Goal: Contribute content: Add original content to the website for others to see

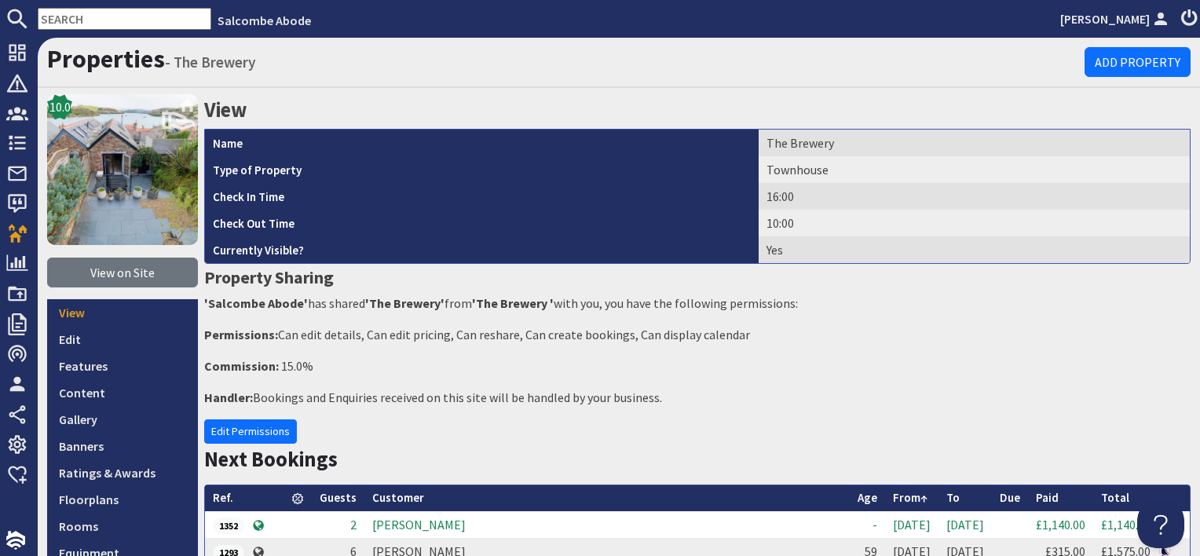
scroll to position [157, 0]
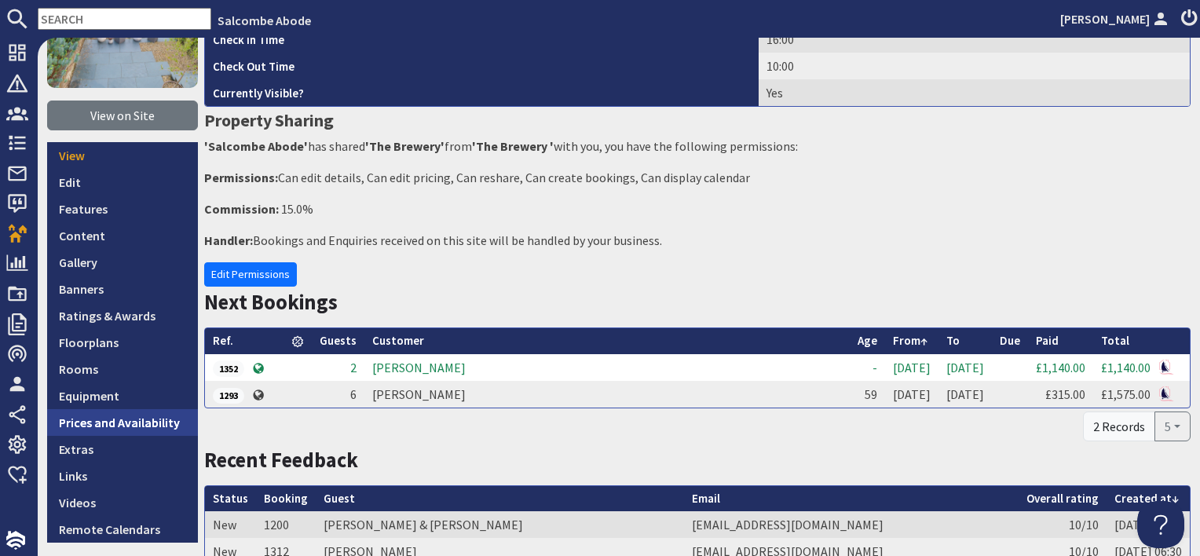
click at [148, 428] on link "Prices and Availability" at bounding box center [122, 422] width 151 height 27
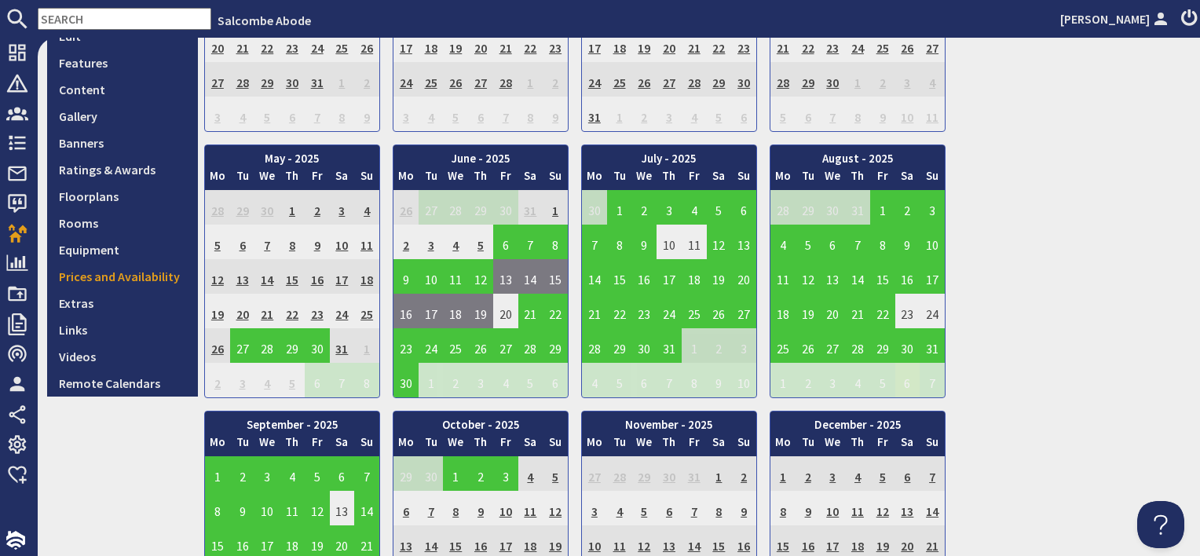
scroll to position [393, 0]
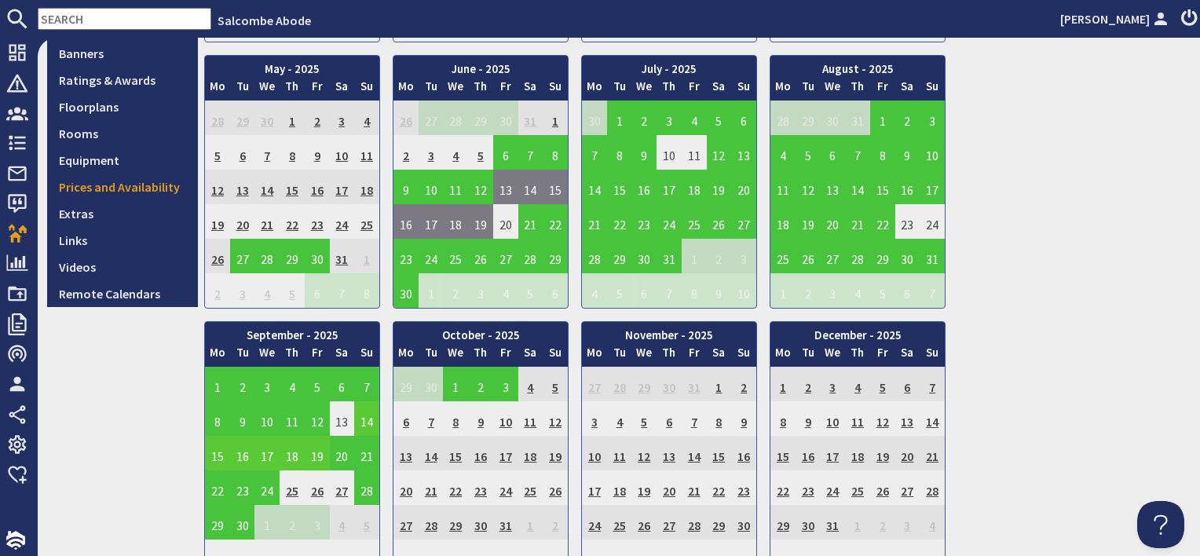
click at [370, 418] on td "14" at bounding box center [366, 418] width 25 height 35
click at [377, 490] on link "View booking" at bounding box center [372, 489] width 82 height 16
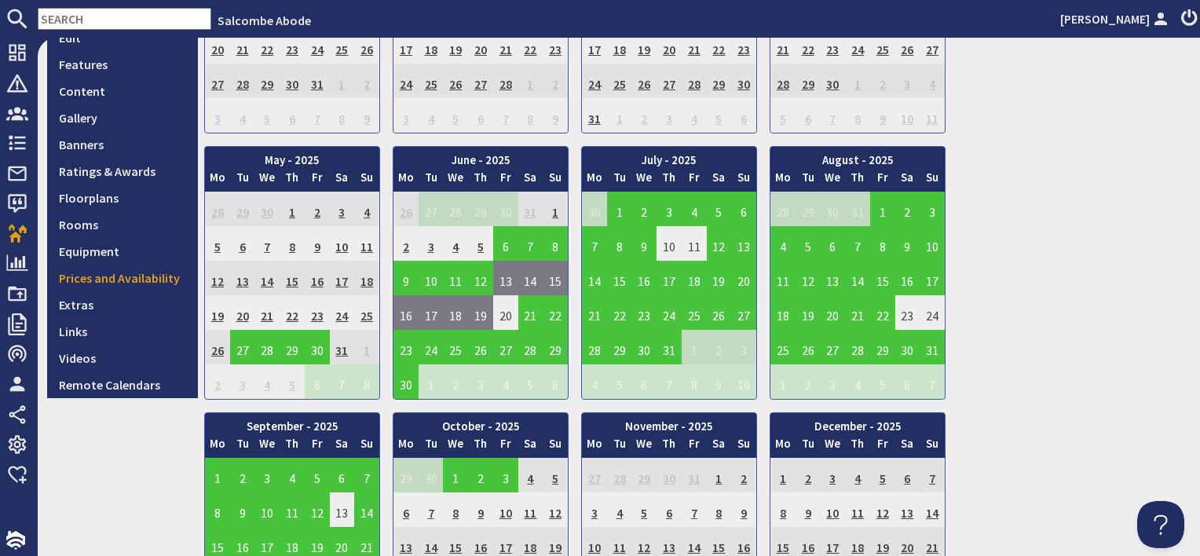
scroll to position [314, 0]
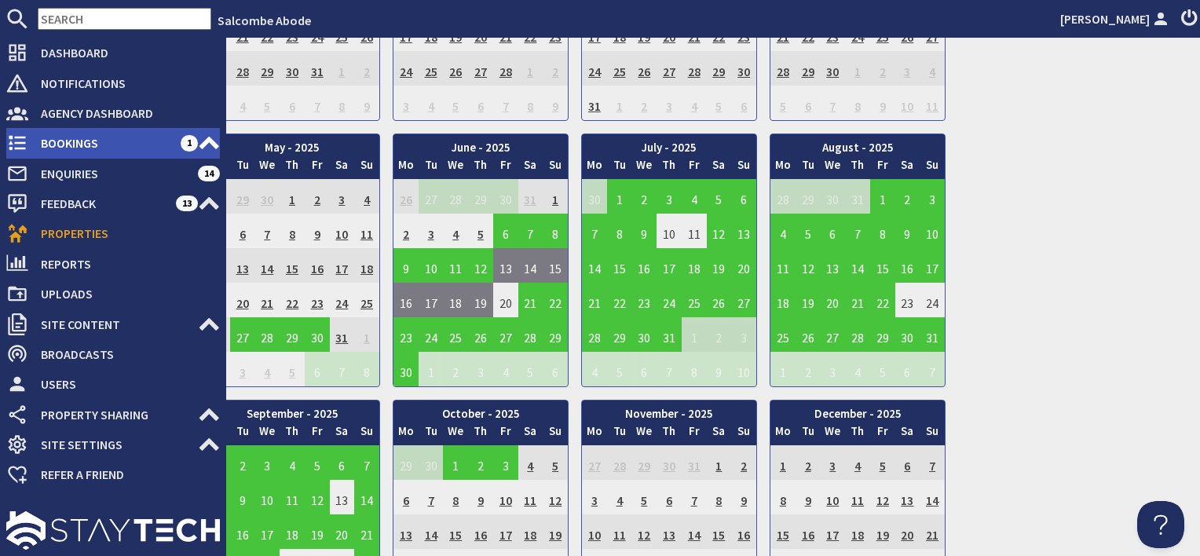
click at [60, 155] on li "Bookings 1 Security Deposits 0 Discount Codes" at bounding box center [113, 143] width 214 height 30
click at [63, 148] on span "Bookings" at bounding box center [104, 142] width 152 height 25
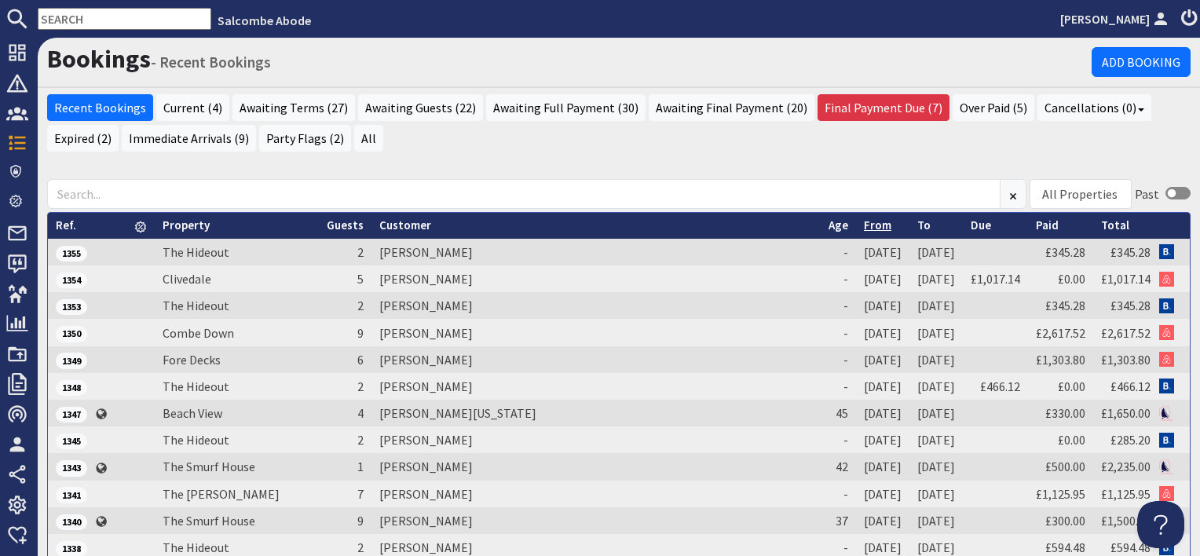
click at [864, 220] on link "From" at bounding box center [877, 225] width 27 height 15
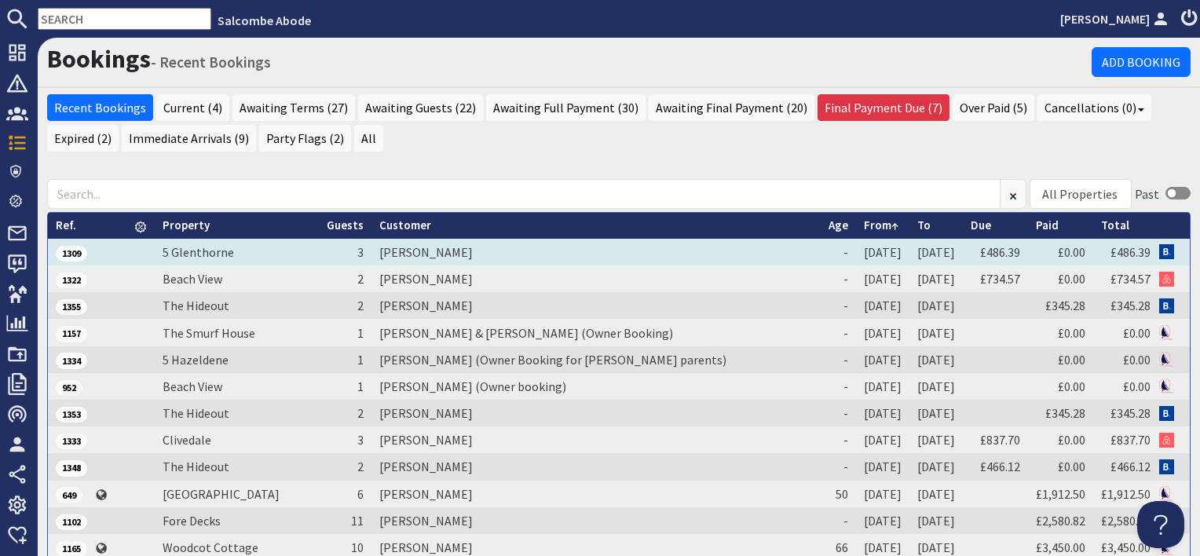
click at [390, 246] on td "Richard Jermone" at bounding box center [595, 252] width 449 height 27
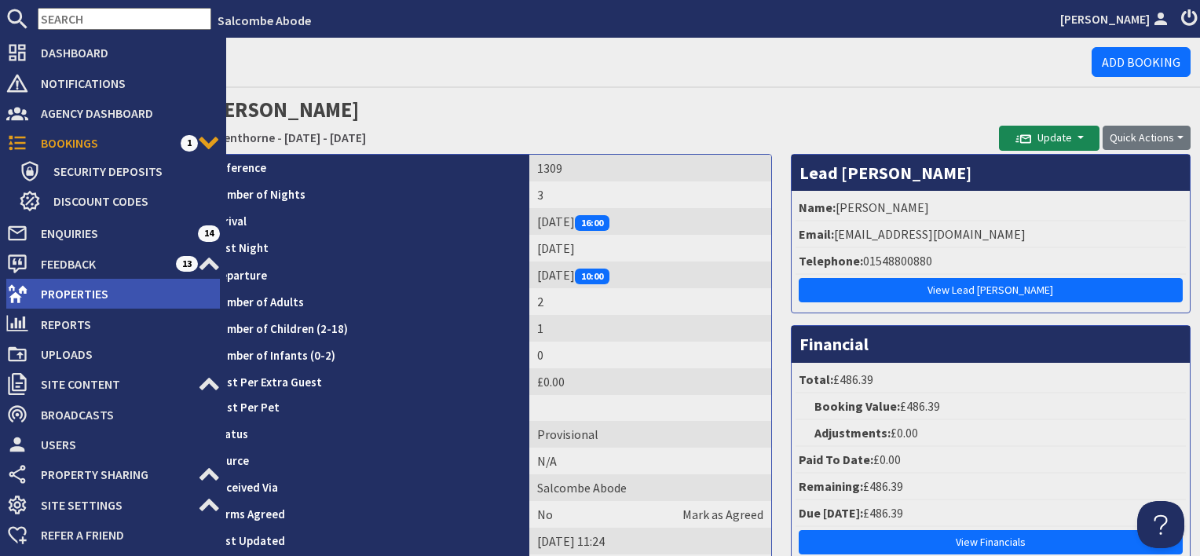
click at [69, 295] on span "Properties" at bounding box center [124, 293] width 192 height 25
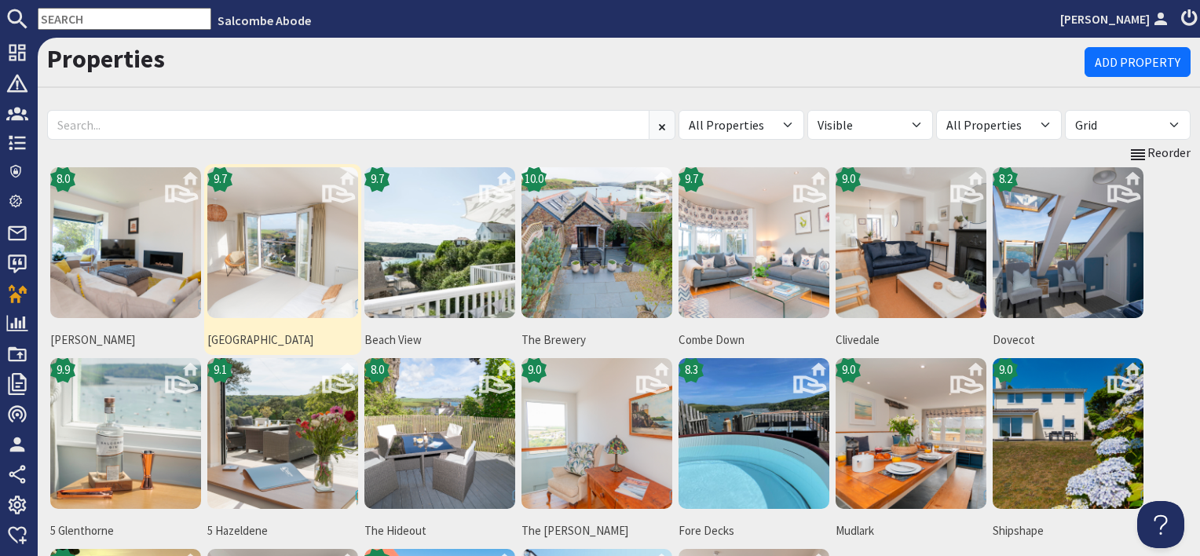
click at [265, 258] on img at bounding box center [282, 242] width 151 height 151
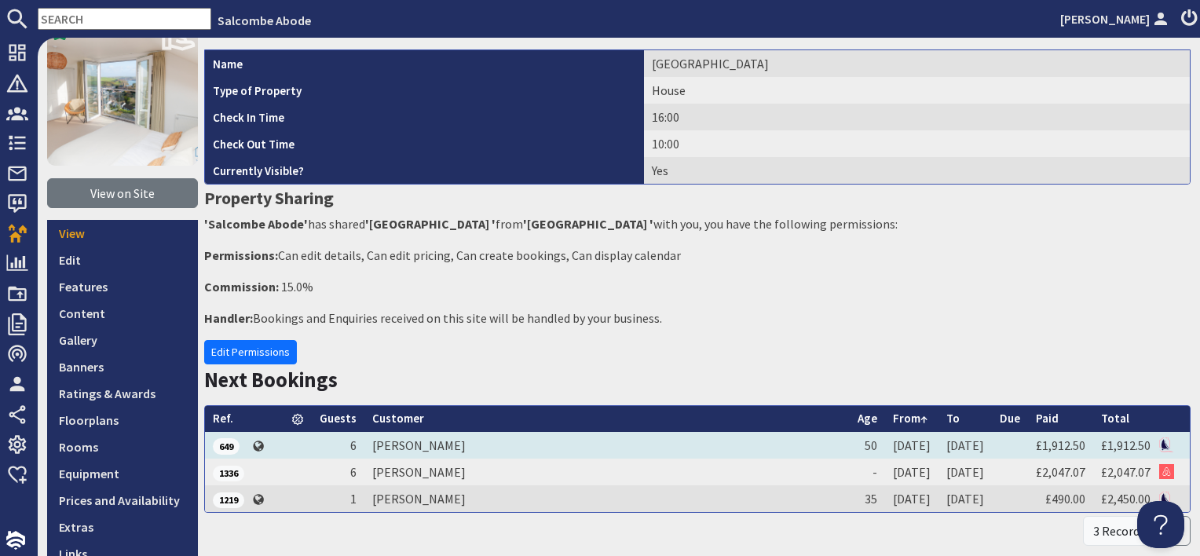
scroll to position [157, 0]
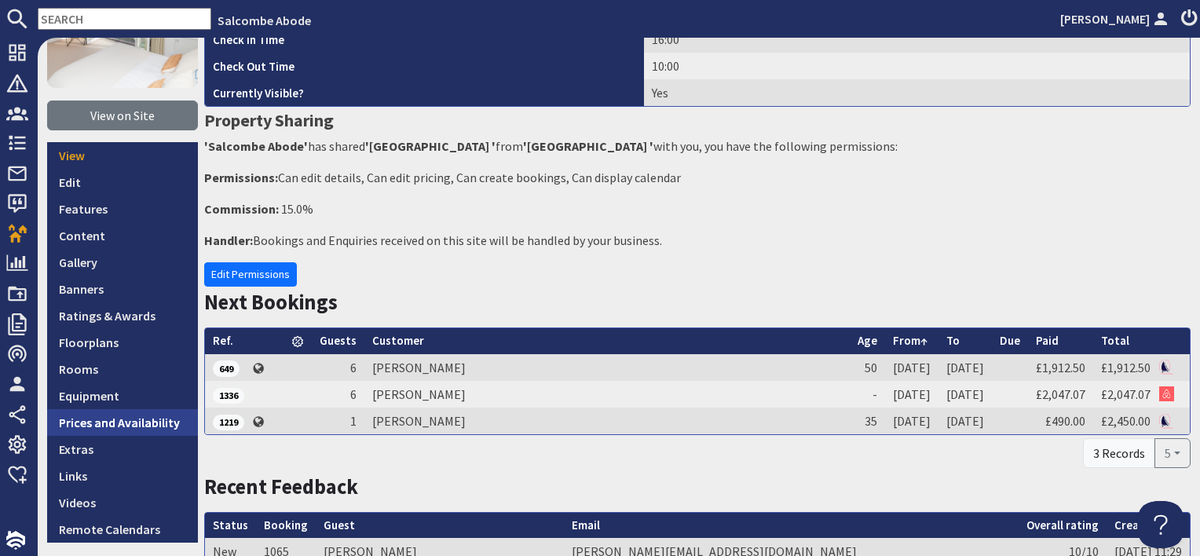
click at [134, 425] on link "Prices and Availability" at bounding box center [122, 422] width 151 height 27
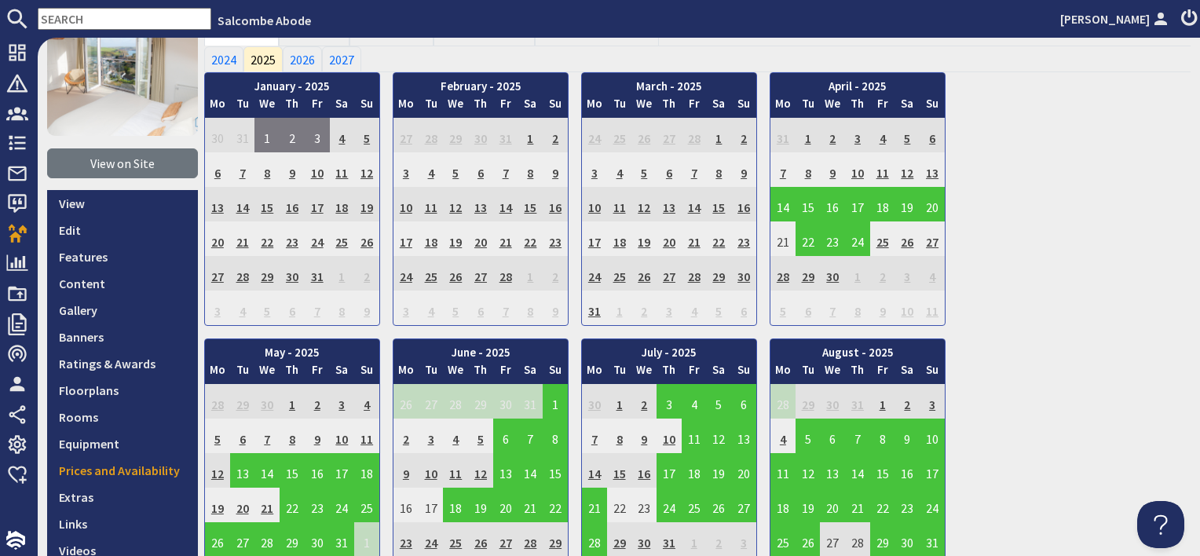
scroll to position [314, 0]
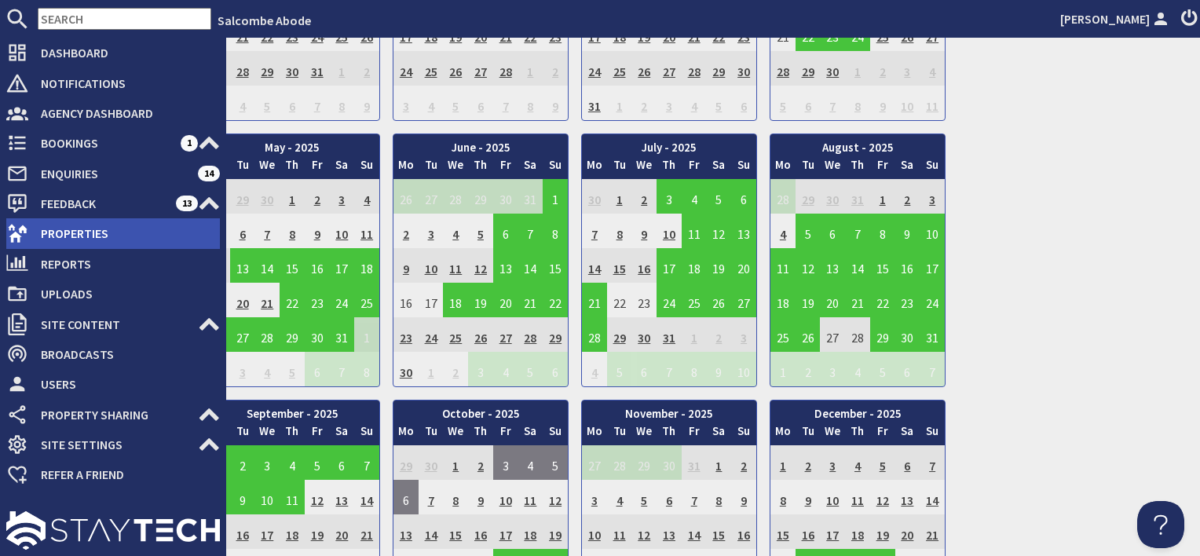
click at [74, 236] on span "Properties" at bounding box center [124, 233] width 192 height 25
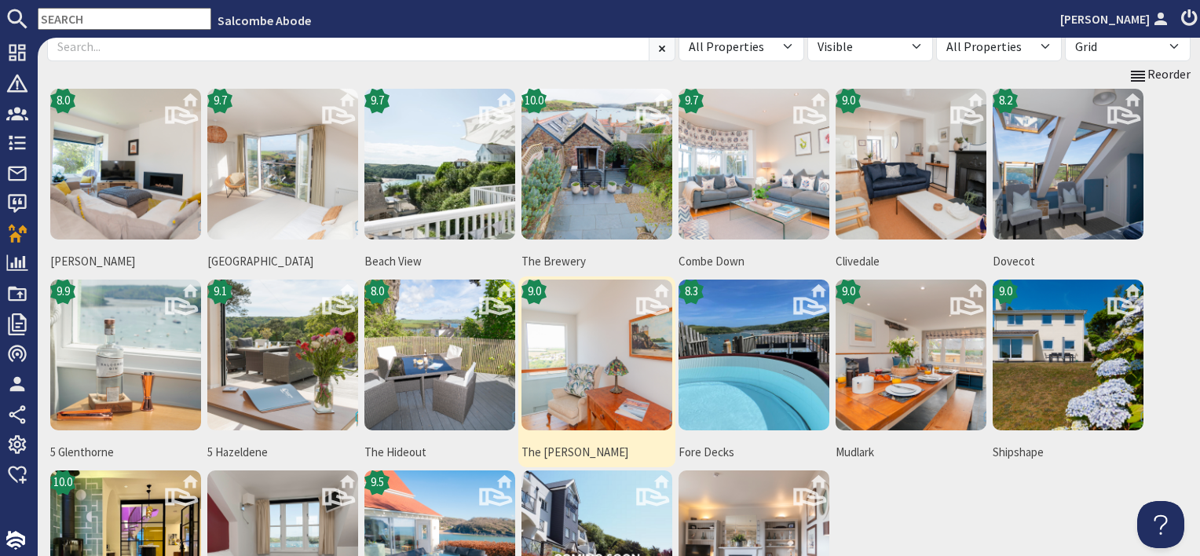
scroll to position [157, 0]
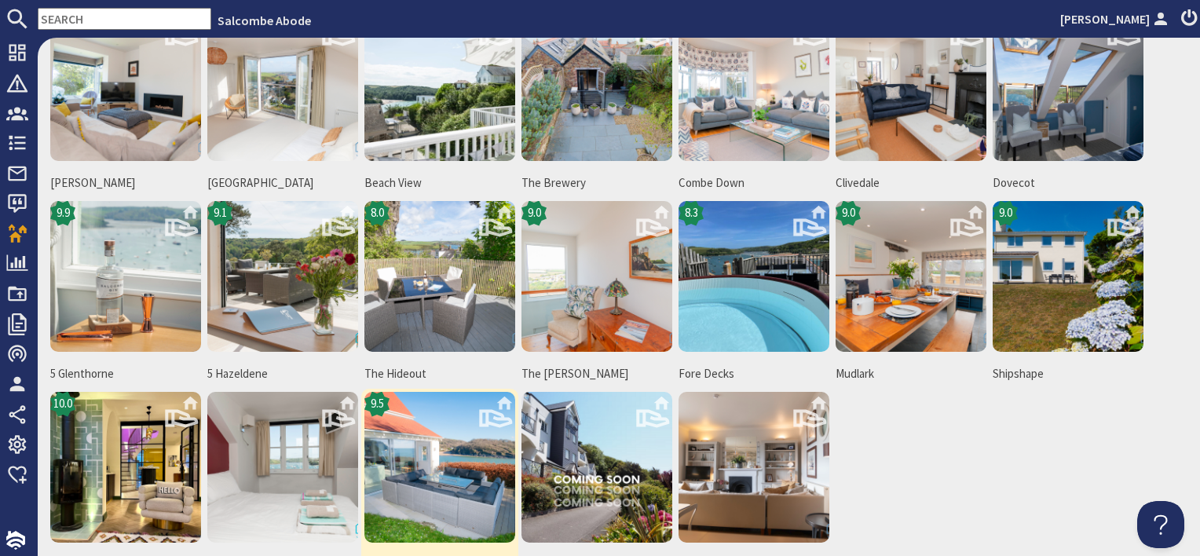
click at [471, 446] on img at bounding box center [439, 467] width 151 height 151
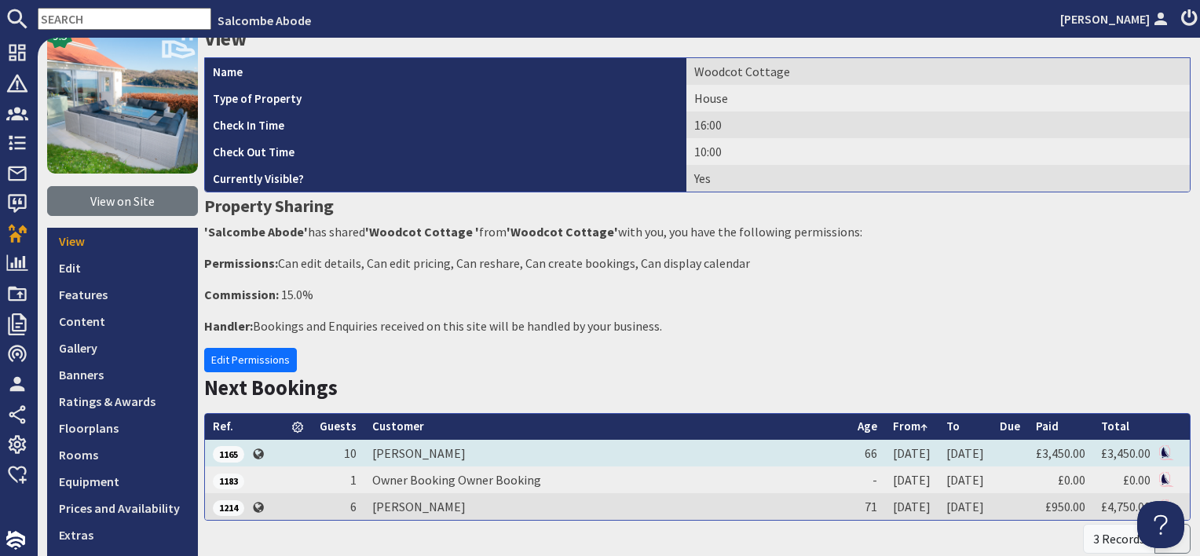
scroll to position [157, 0]
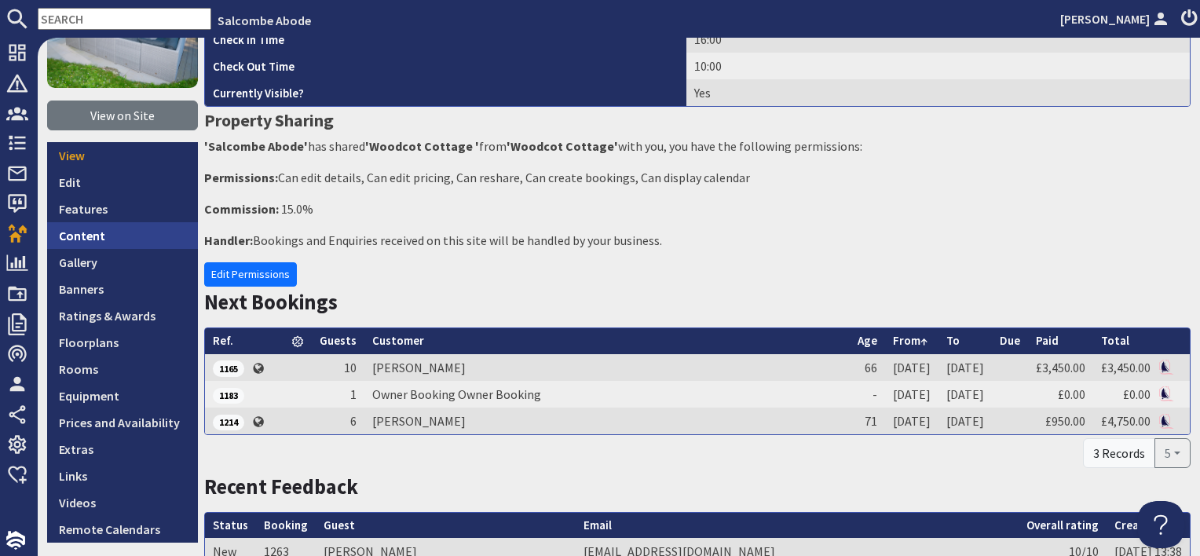
click at [101, 229] on link "Content" at bounding box center [122, 235] width 151 height 27
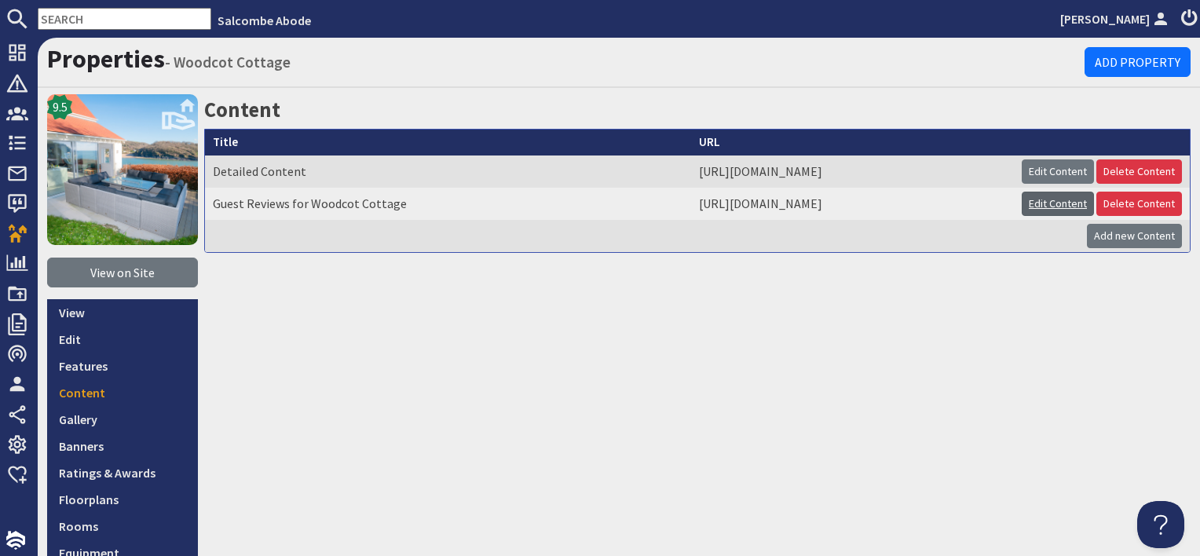
drag, startPoint x: 1048, startPoint y: 209, endPoint x: 1026, endPoint y: 216, distance: 23.1
click at [1048, 208] on link "Edit Content" at bounding box center [1058, 204] width 72 height 24
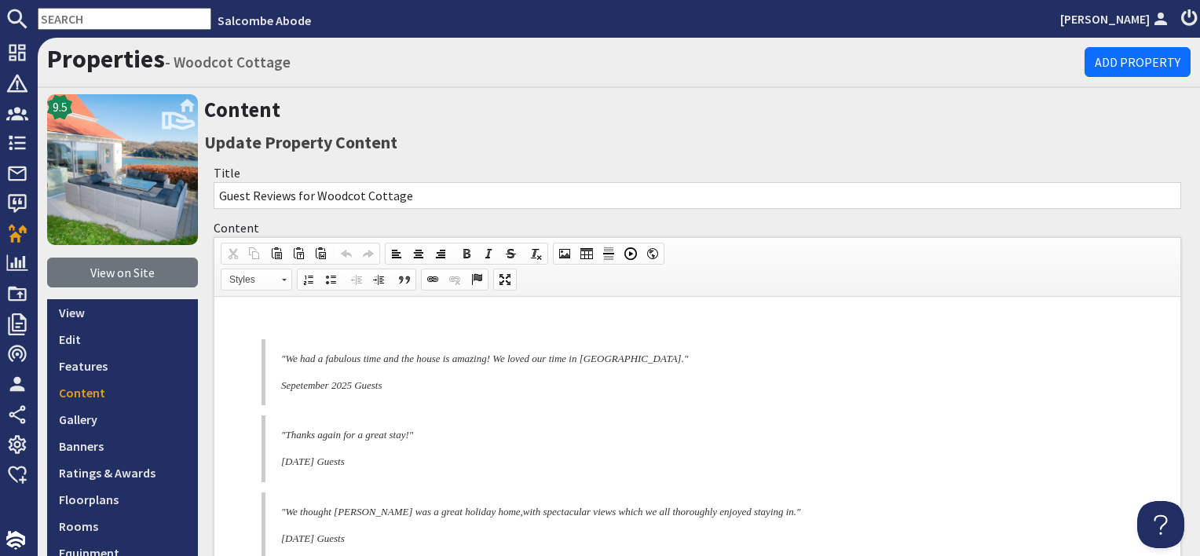
click at [286, 322] on p at bounding box center [697, 321] width 935 height 16
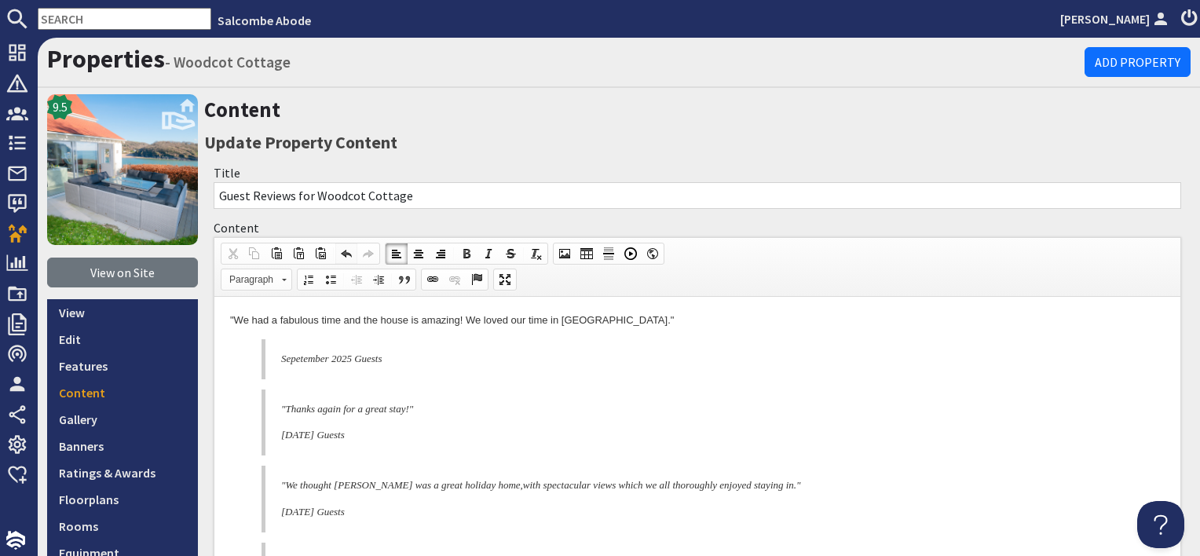
click at [349, 244] on link "Undo" at bounding box center [346, 253] width 22 height 20
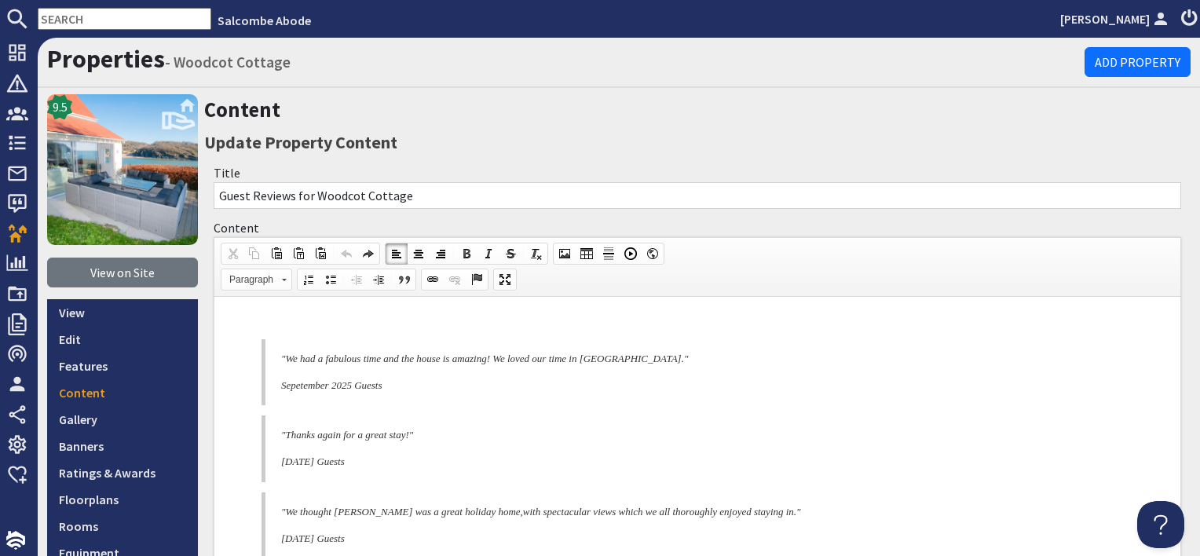
click at [271, 324] on p at bounding box center [697, 321] width 935 height 16
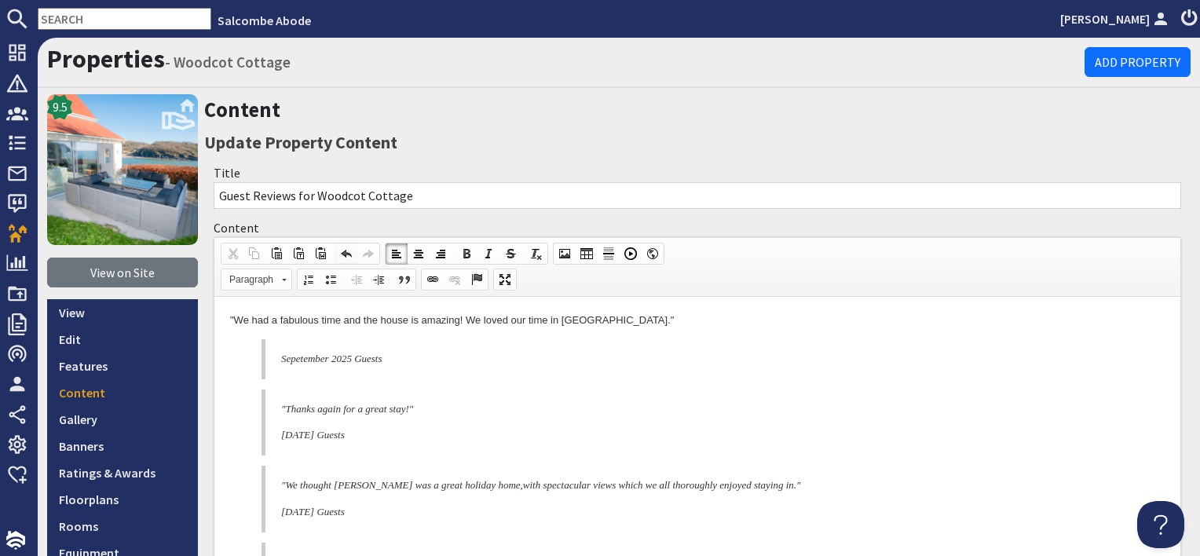
click at [346, 254] on span at bounding box center [346, 253] width 13 height 13
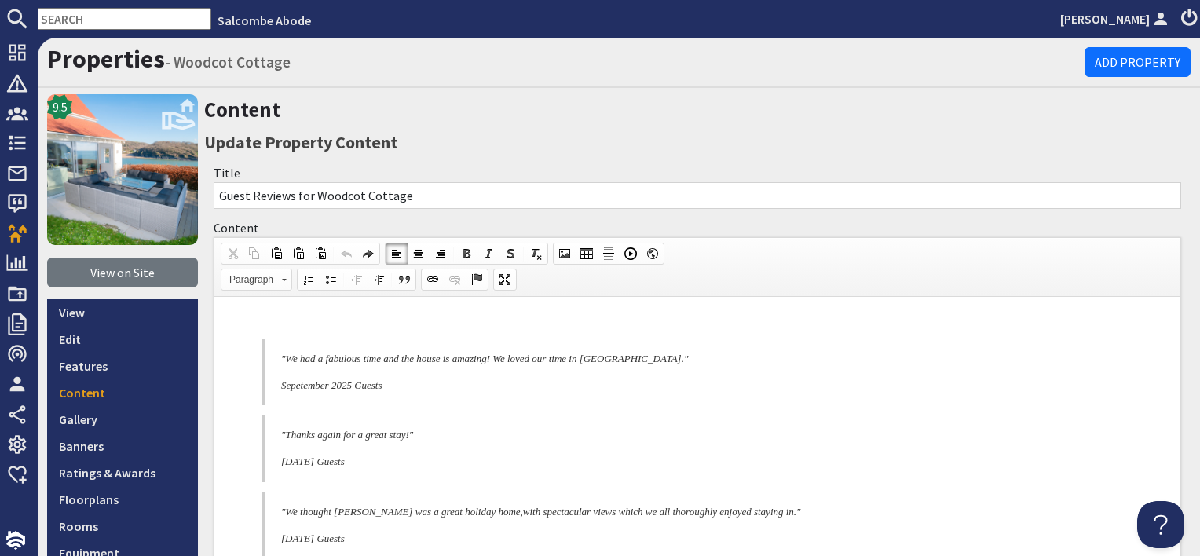
click at [306, 327] on p at bounding box center [697, 321] width 935 height 16
drag, startPoint x: 425, startPoint y: 386, endPoint x: 258, endPoint y: 322, distance: 179.0
click at [258, 322] on body ""We had a fabulous time and the house is amazing! We loved our time in [GEOGRAP…" at bounding box center [697, 474] width 935 height 323
click at [356, 379] on span "Copy" at bounding box center [370, 381] width 83 height 20
copy body ""We had a fabulous time and the house is amazing! We loved our time in [GEOGRAP…"
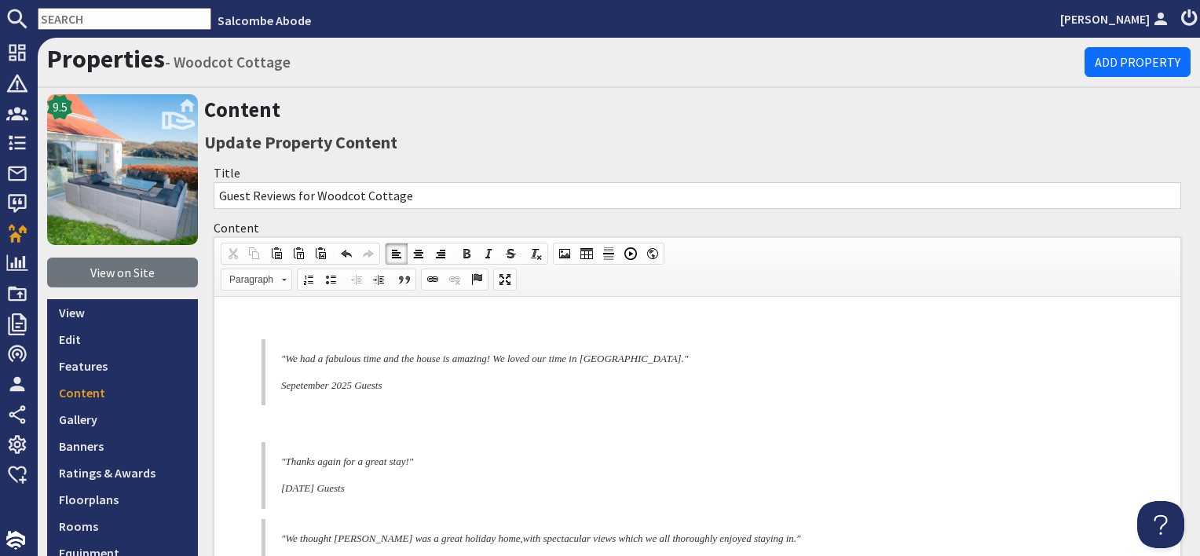
click at [296, 420] on p at bounding box center [697, 423] width 935 height 16
paste body
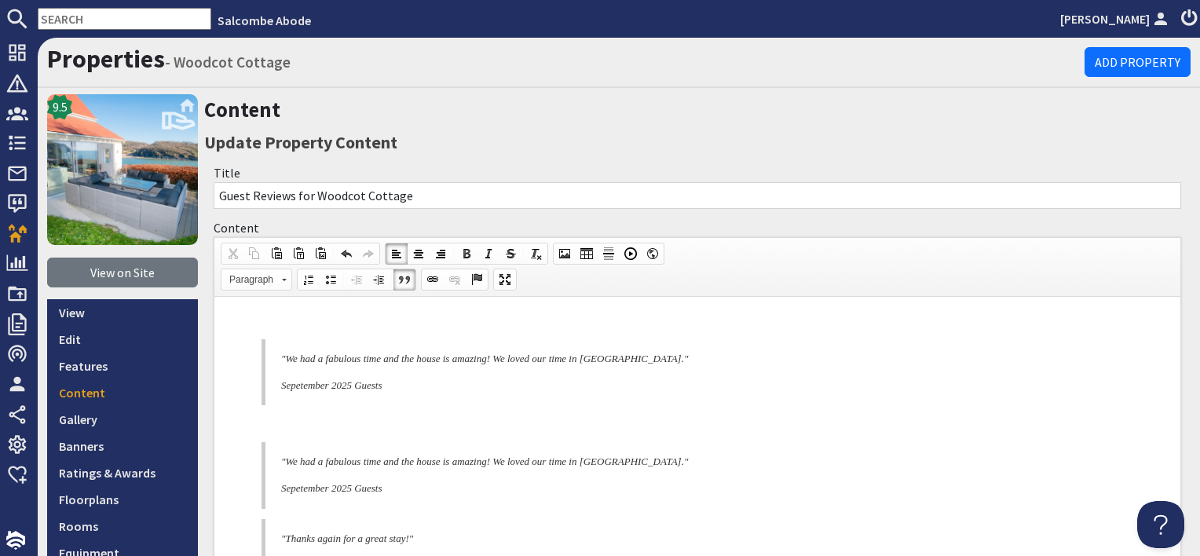
click at [378, 408] on body ""We had a fabulous time and the house is amazing! We loved our time in [GEOGRAP…" at bounding box center [697, 526] width 935 height 426
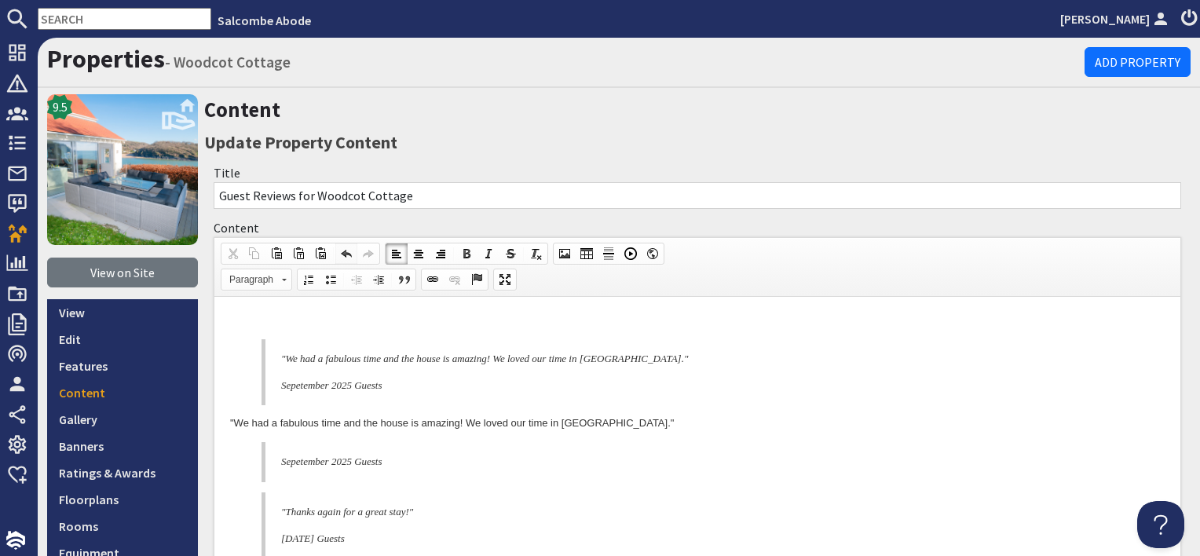
click at [348, 254] on span at bounding box center [346, 253] width 13 height 13
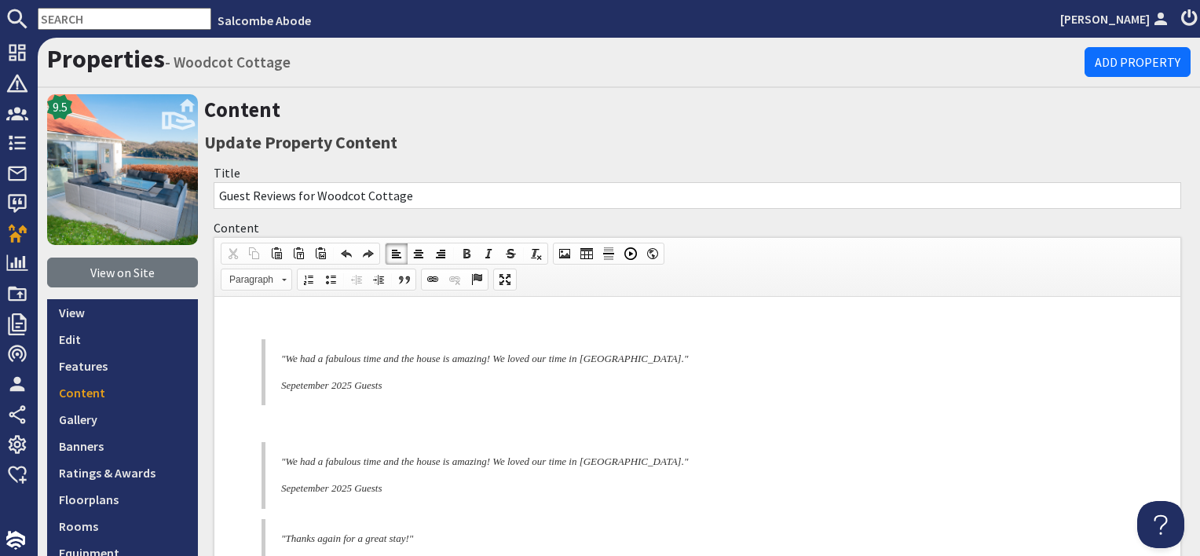
click at [290, 423] on p at bounding box center [697, 423] width 935 height 16
click at [270, 425] on p at bounding box center [697, 423] width 935 height 16
click at [268, 432] on body ""We had a fabulous time and the house is amazing! We loved our time in [GEOGRAP…" at bounding box center [697, 526] width 935 height 426
click at [268, 430] on p at bounding box center [697, 423] width 935 height 16
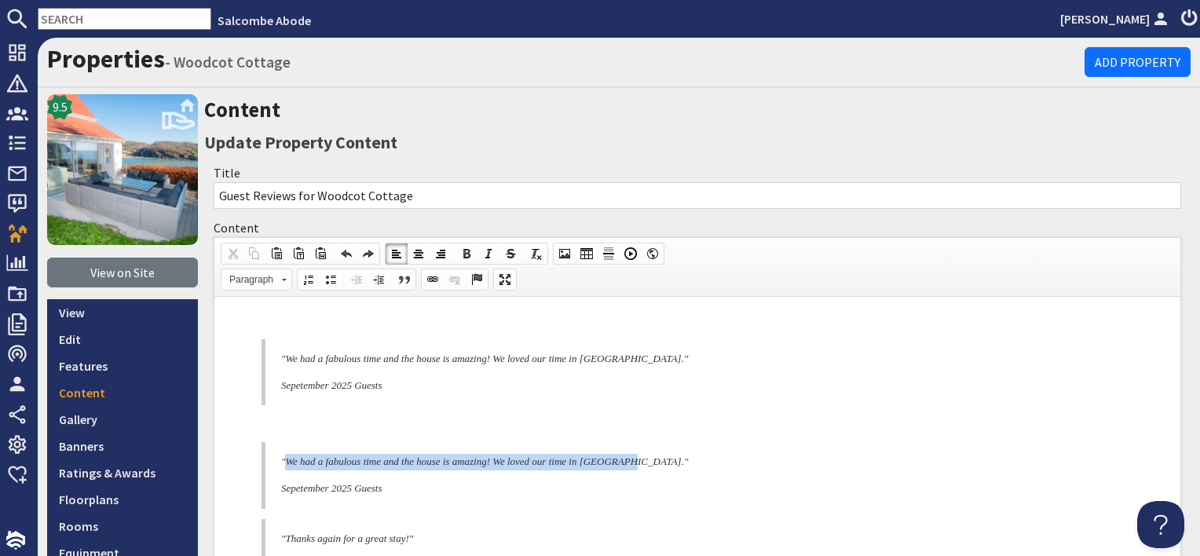
drag, startPoint x: 287, startPoint y: 461, endPoint x: 660, endPoint y: 459, distance: 373.1
click at [660, 459] on p ""We had a fabulous time and the house is amazing! We loved our time in [GEOGRAP…" at bounding box center [704, 462] width 846 height 16
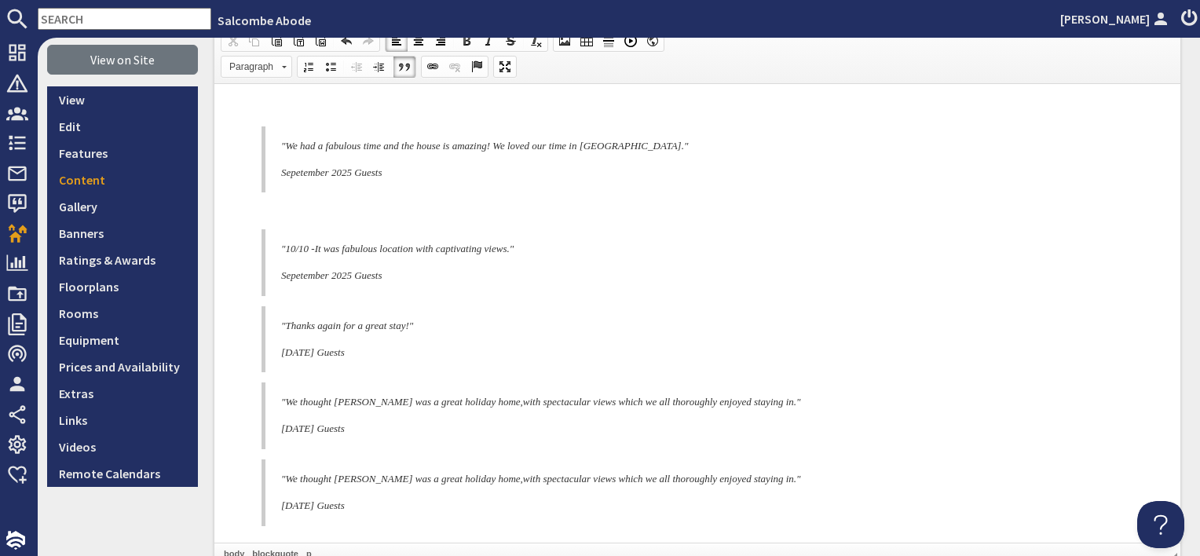
scroll to position [368, 0]
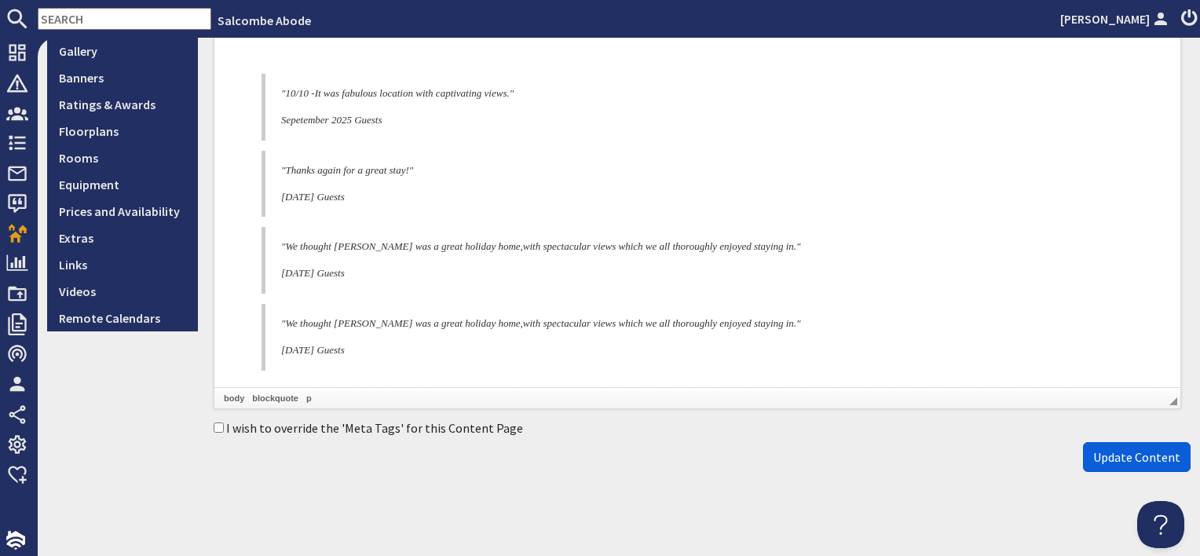
click at [1106, 456] on span "Update Content" at bounding box center [1136, 457] width 87 height 16
